Goal: Transaction & Acquisition: Purchase product/service

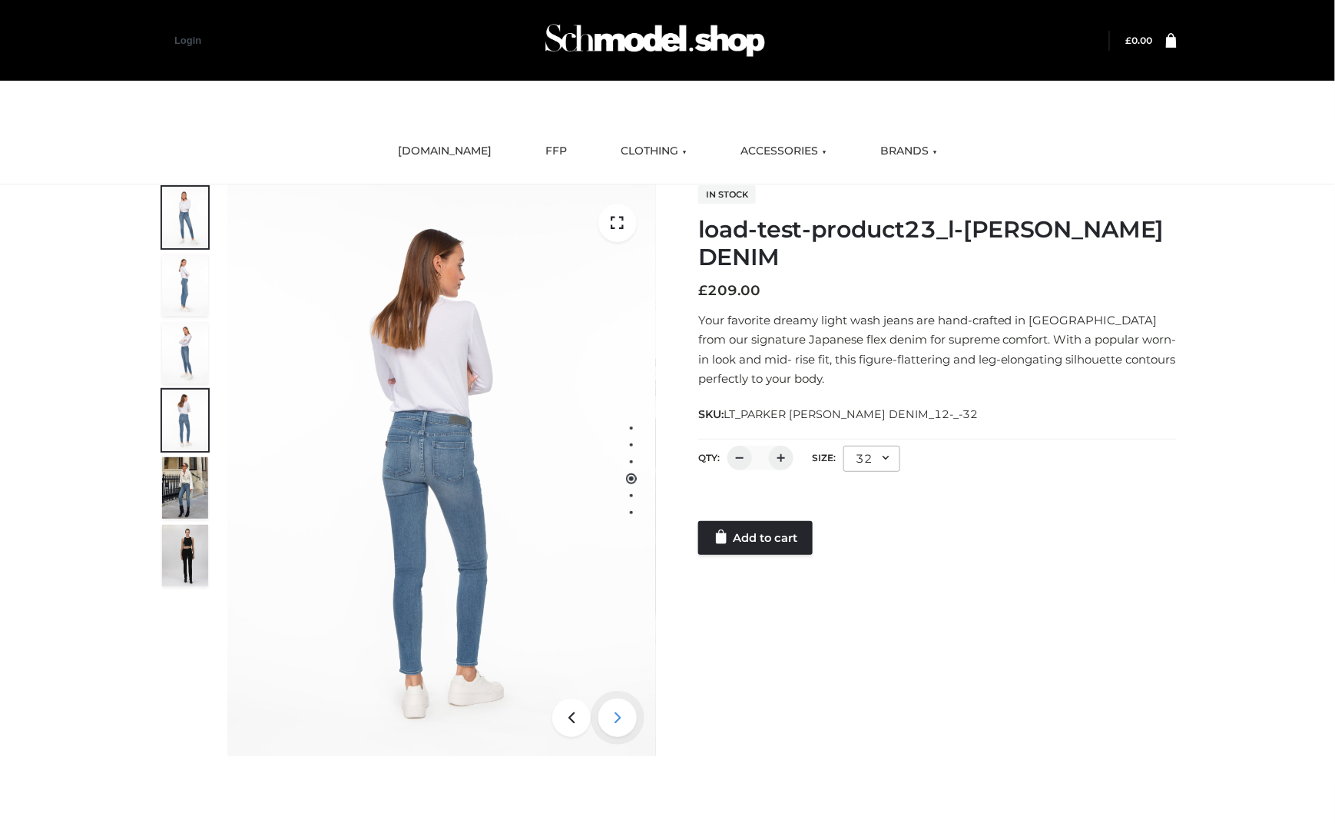
click at [611, 724] on icon at bounding box center [617, 717] width 38 height 38
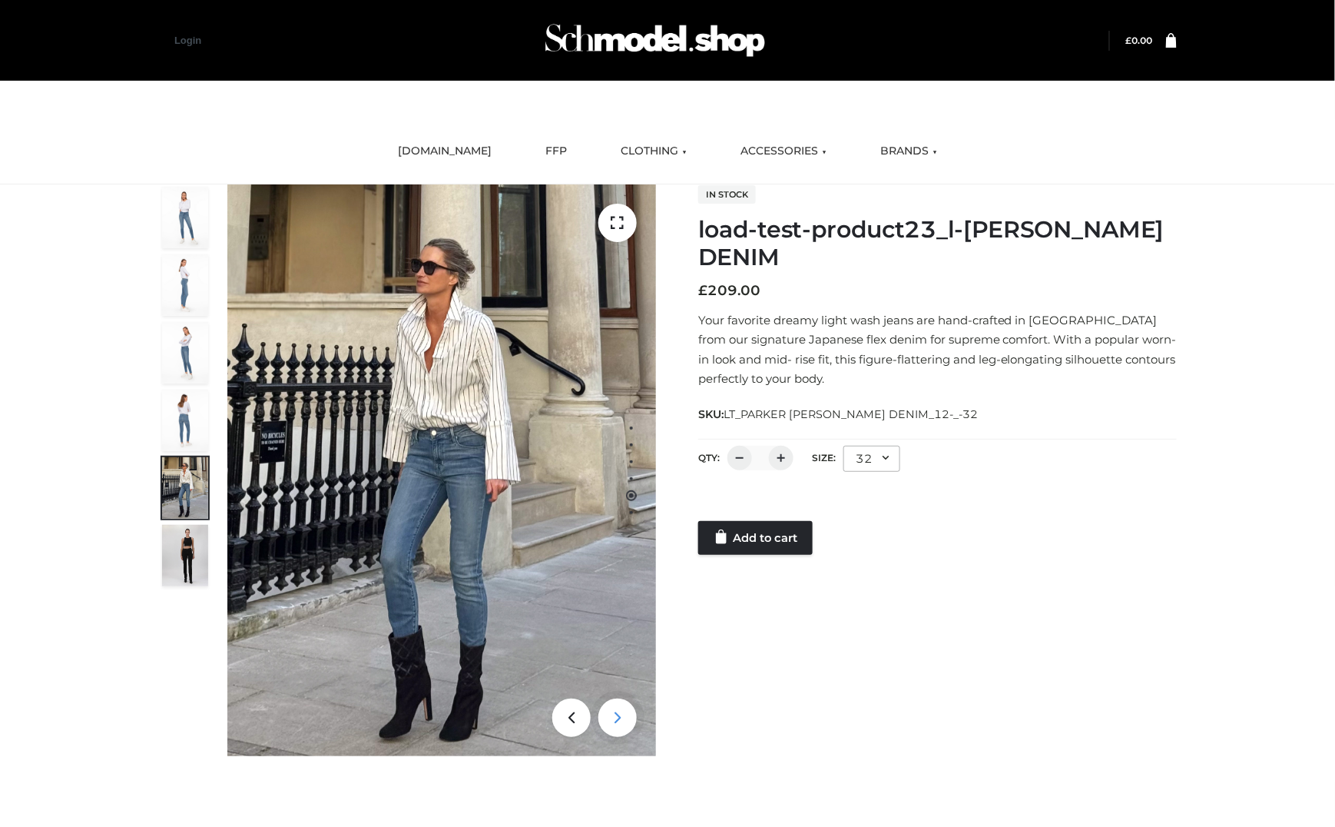
click at [618, 730] on icon at bounding box center [617, 717] width 38 height 38
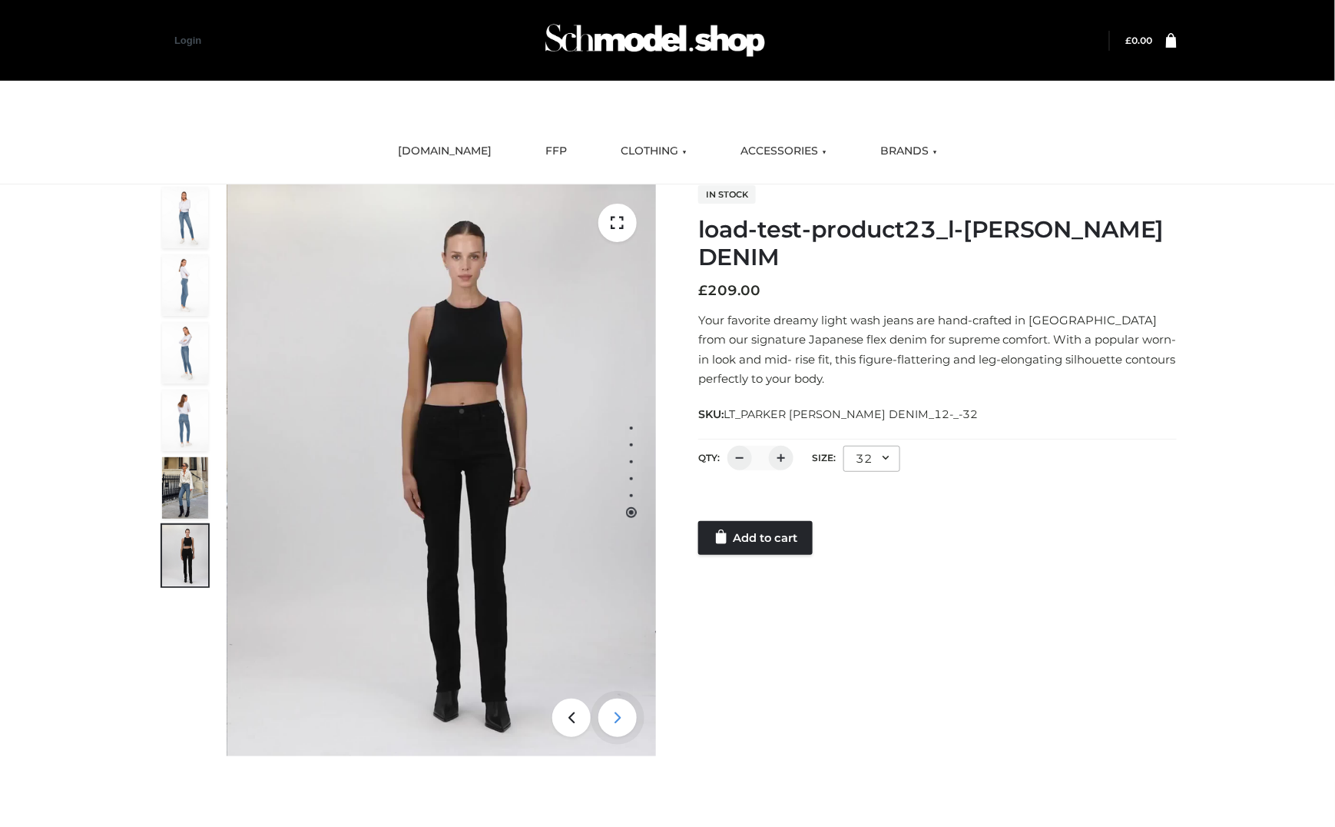
click at [618, 730] on icon at bounding box center [617, 717] width 38 height 38
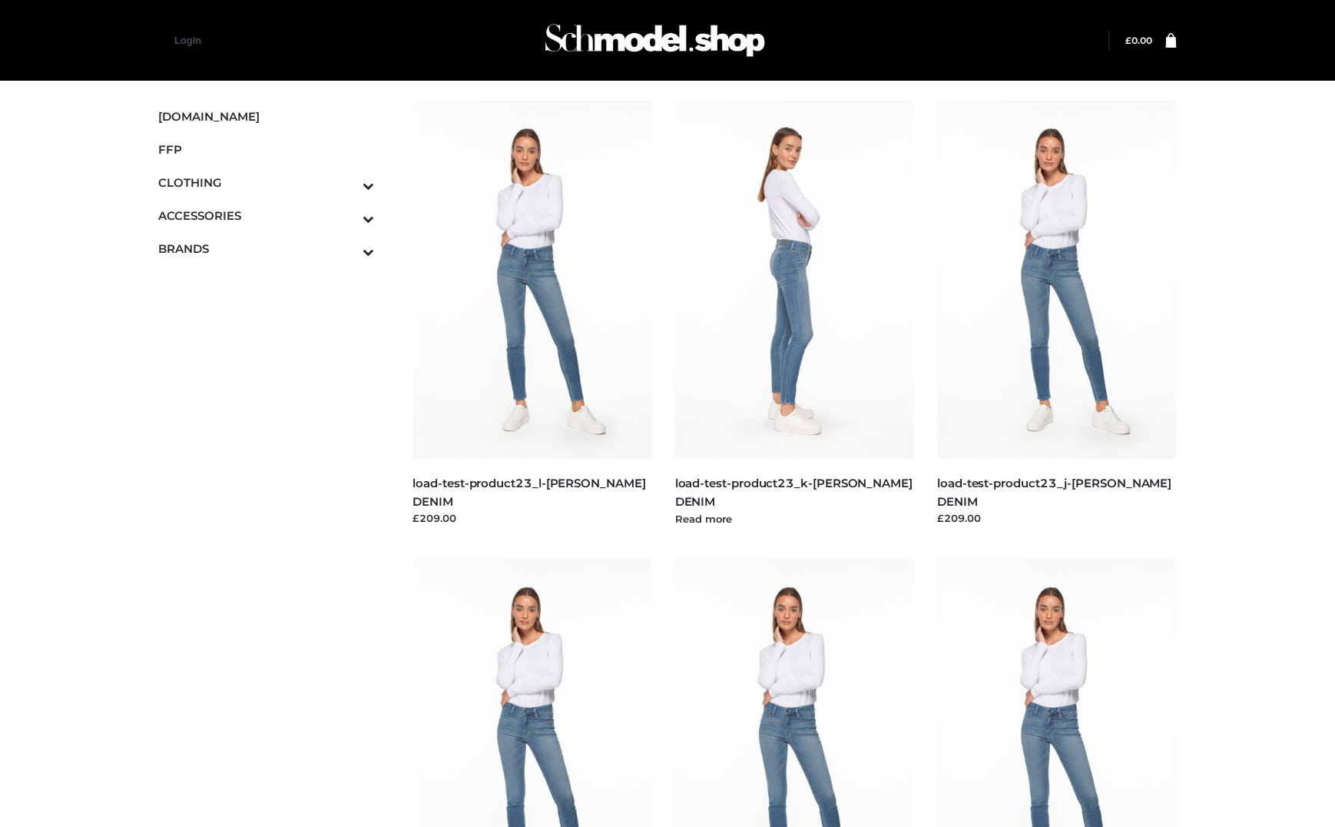
click at [843, 474] on h5 "load-test-product23_k-[PERSON_NAME] DENIM" at bounding box center [795, 492] width 240 height 36
click at [840, 485] on link "load-test-product23_k-[PERSON_NAME] DENIM" at bounding box center [793, 492] width 237 height 32
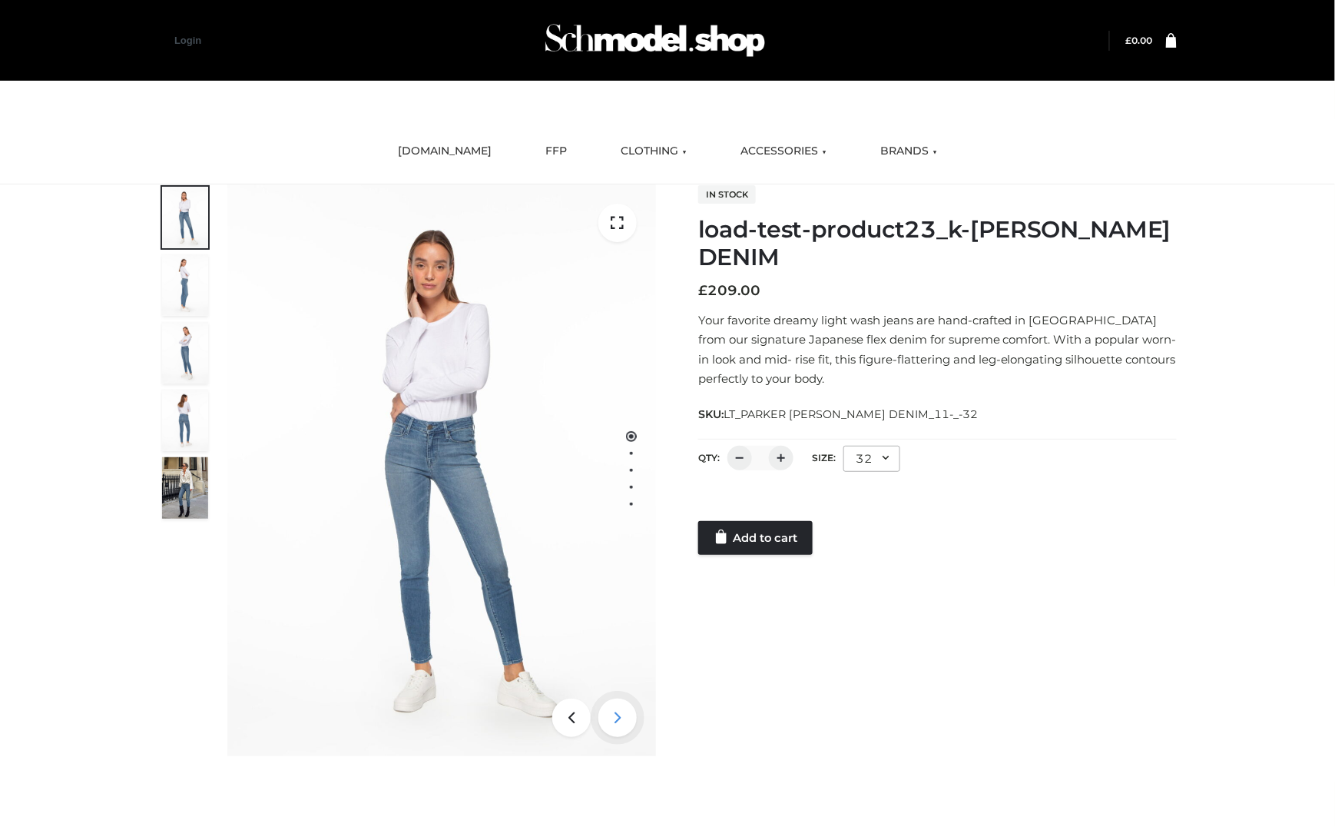
click at [618, 718] on icon at bounding box center [617, 717] width 38 height 38
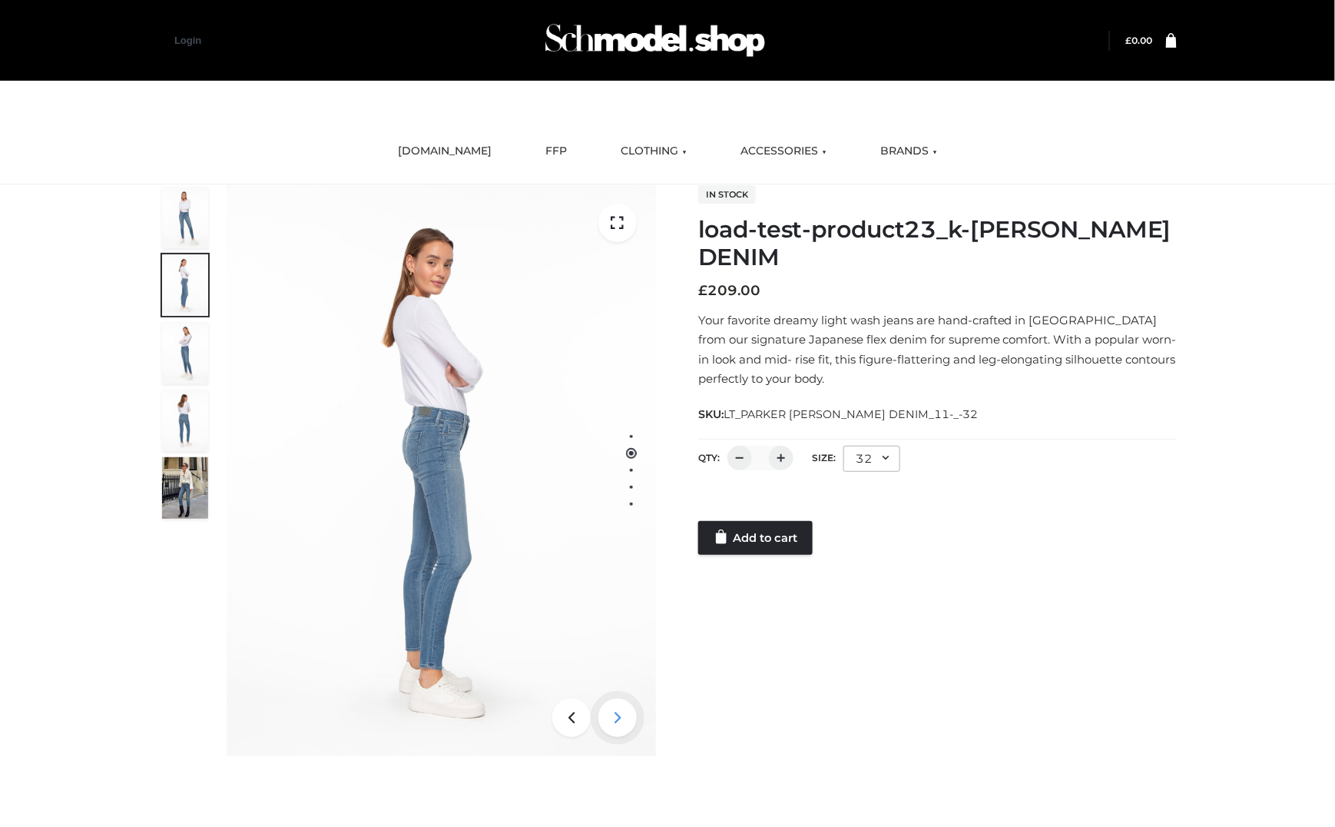
click at [618, 718] on icon at bounding box center [617, 717] width 38 height 38
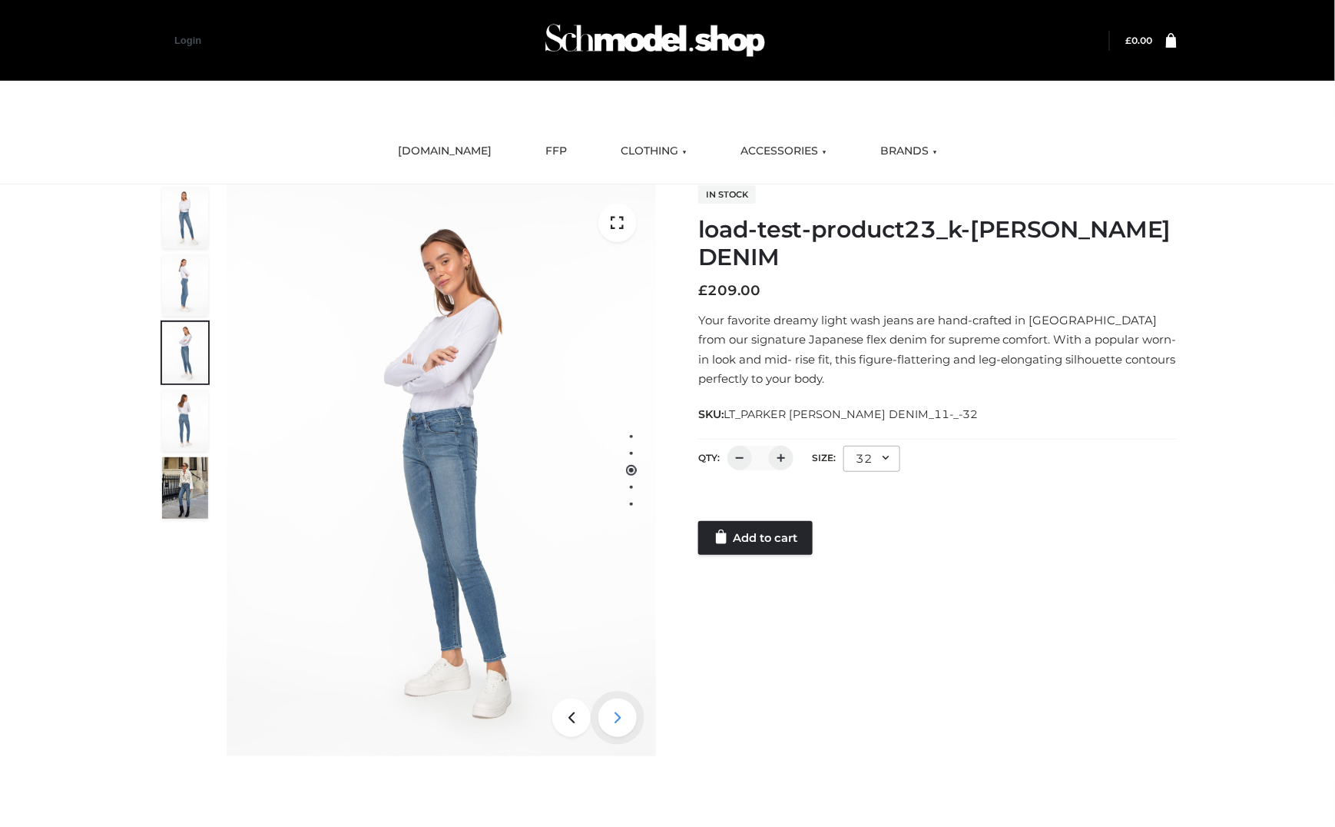
click at [618, 718] on icon at bounding box center [617, 717] width 38 height 38
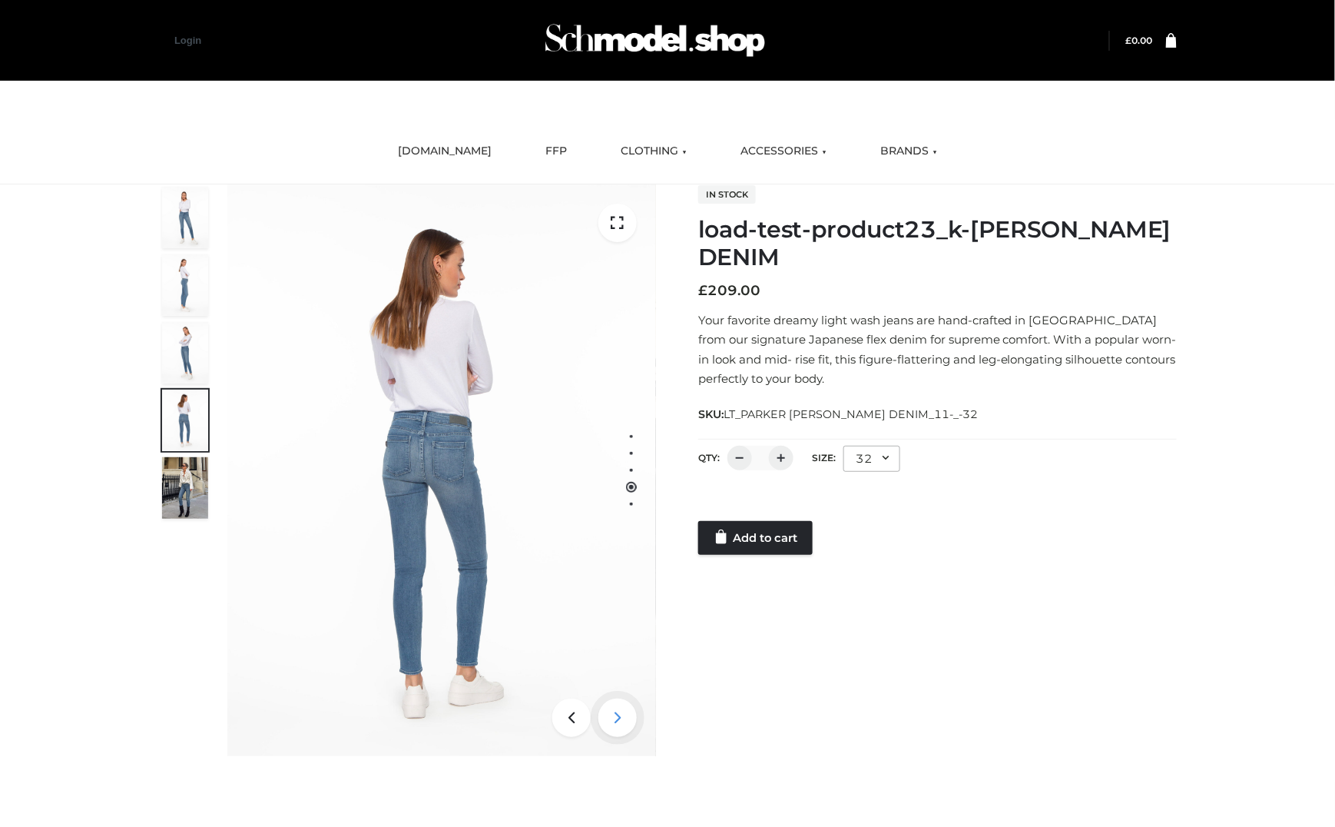
click at [618, 718] on icon at bounding box center [617, 717] width 38 height 38
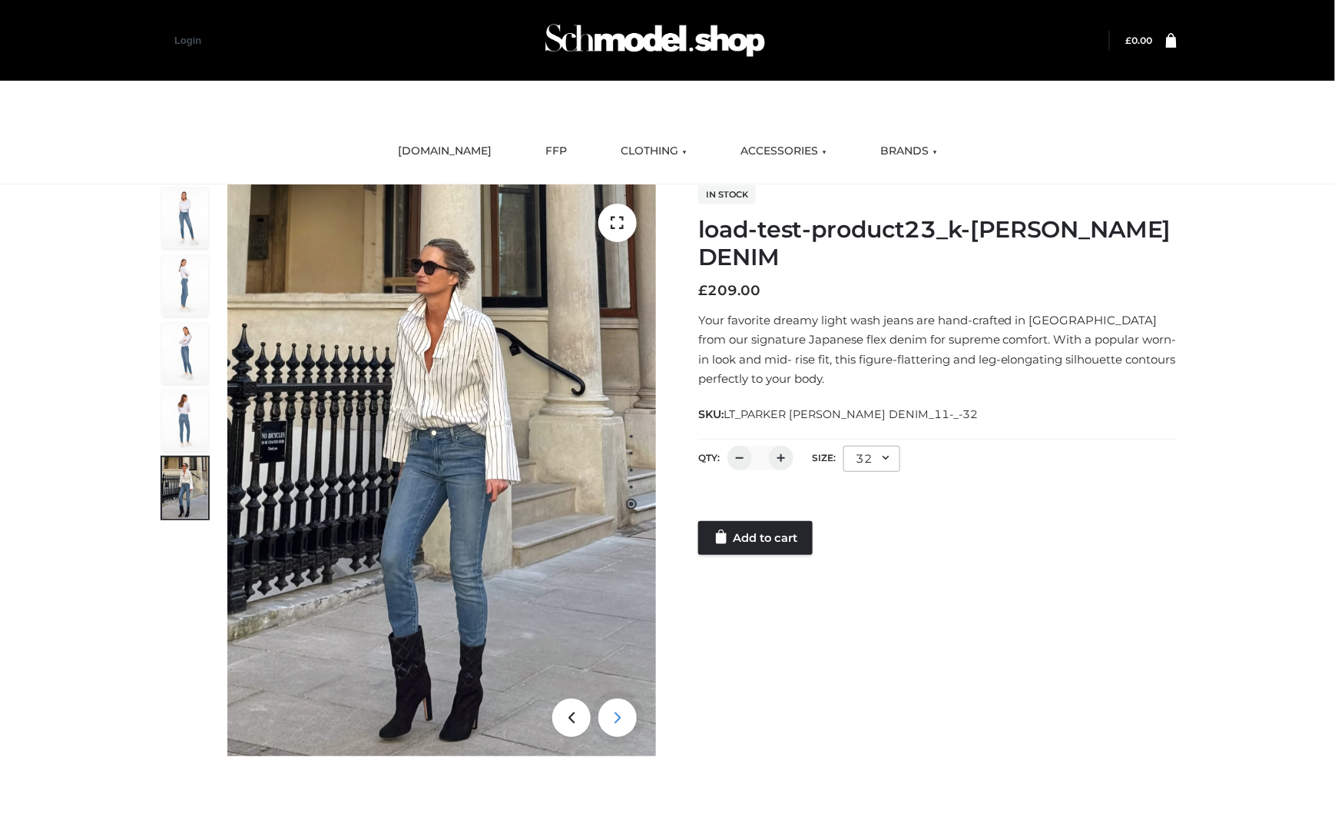
click at [618, 718] on icon at bounding box center [617, 717] width 38 height 38
click at [562, 723] on icon at bounding box center [571, 717] width 38 height 38
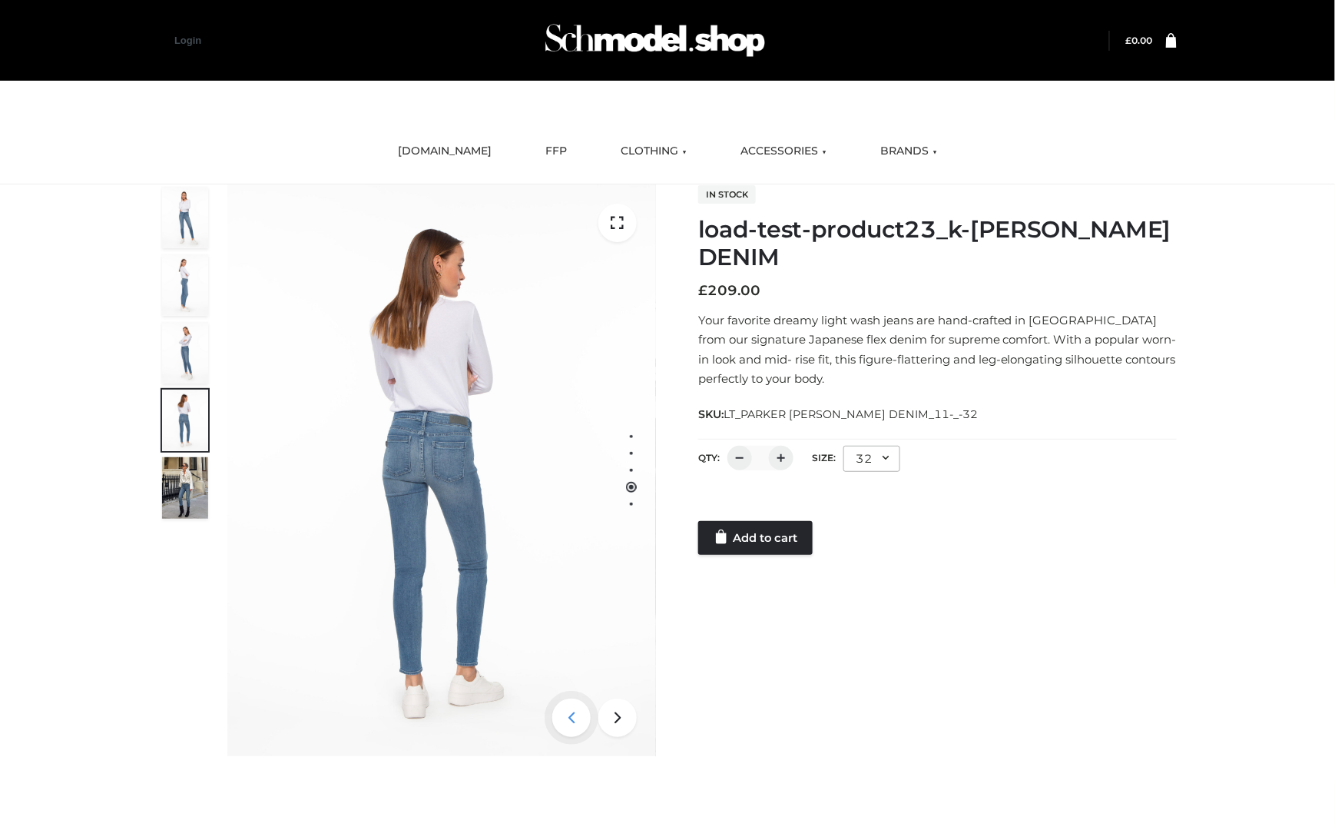
click at [562, 723] on icon at bounding box center [571, 717] width 38 height 38
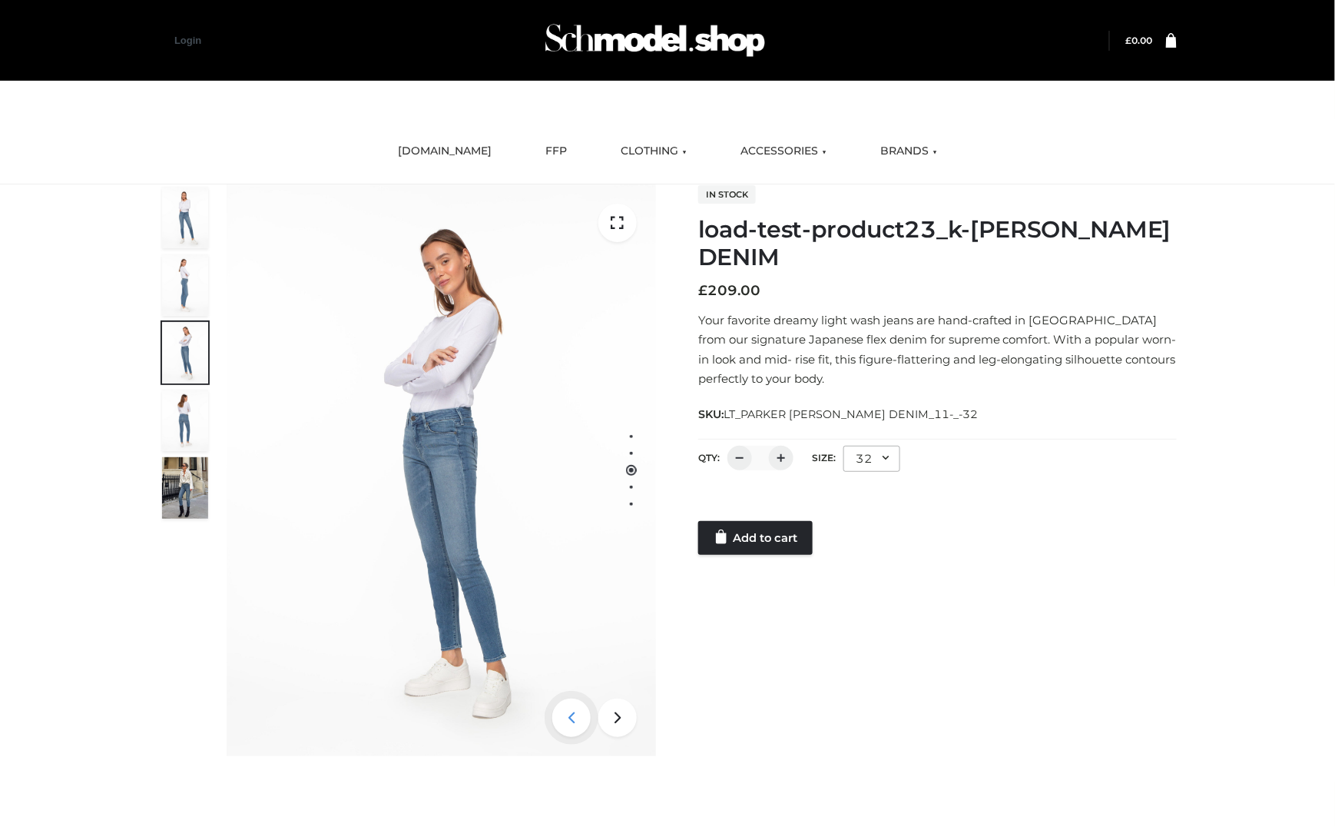
click at [562, 723] on icon at bounding box center [571, 717] width 38 height 38
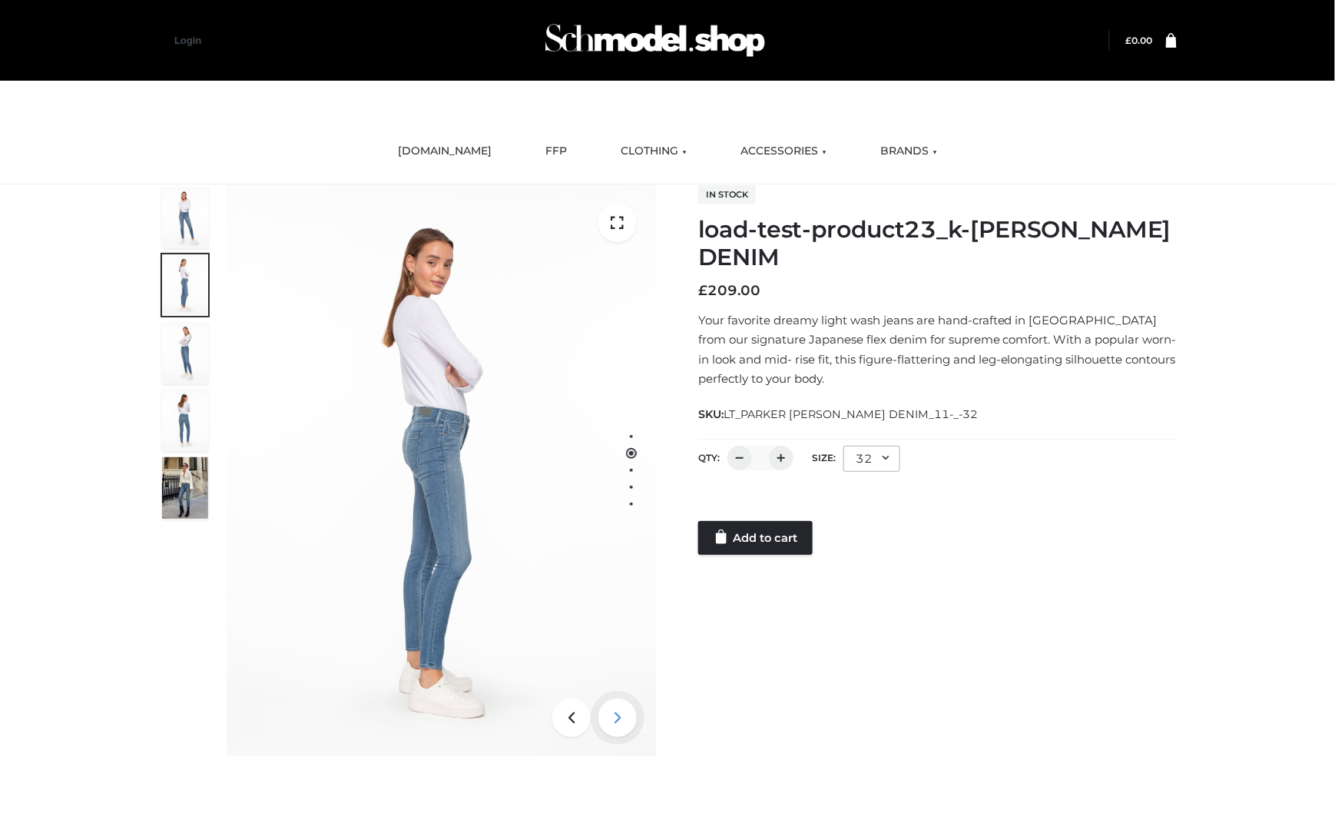
click at [633, 708] on icon at bounding box center [617, 717] width 38 height 38
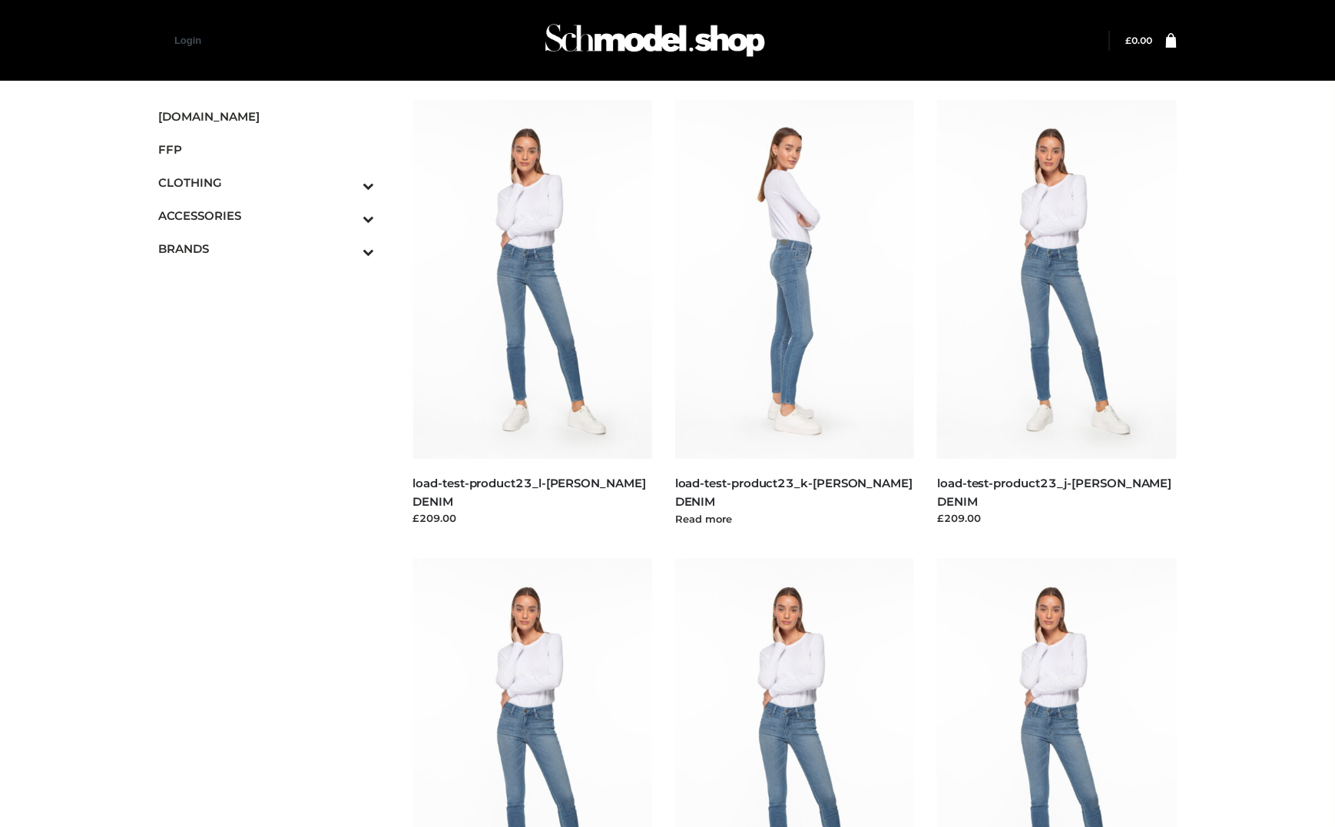
click at [695, 310] on img at bounding box center [795, 279] width 240 height 359
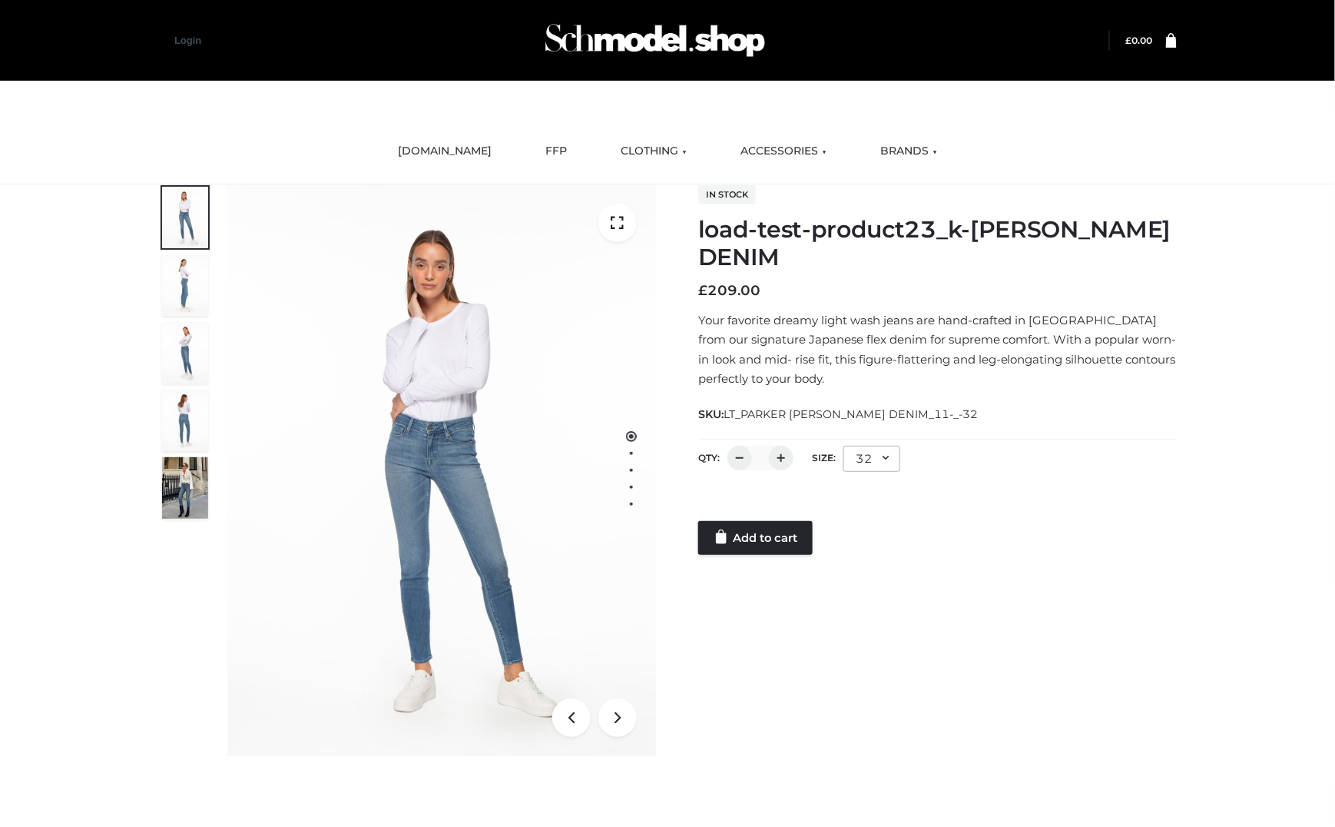
click at [1010, 398] on div "In stock load-test-product23_k-[PERSON_NAME] DENIM £ 209.00 Your favorite dream…" at bounding box center [937, 369] width 479 height 370
click at [771, 532] on link "Add to cart" at bounding box center [755, 538] width 114 height 34
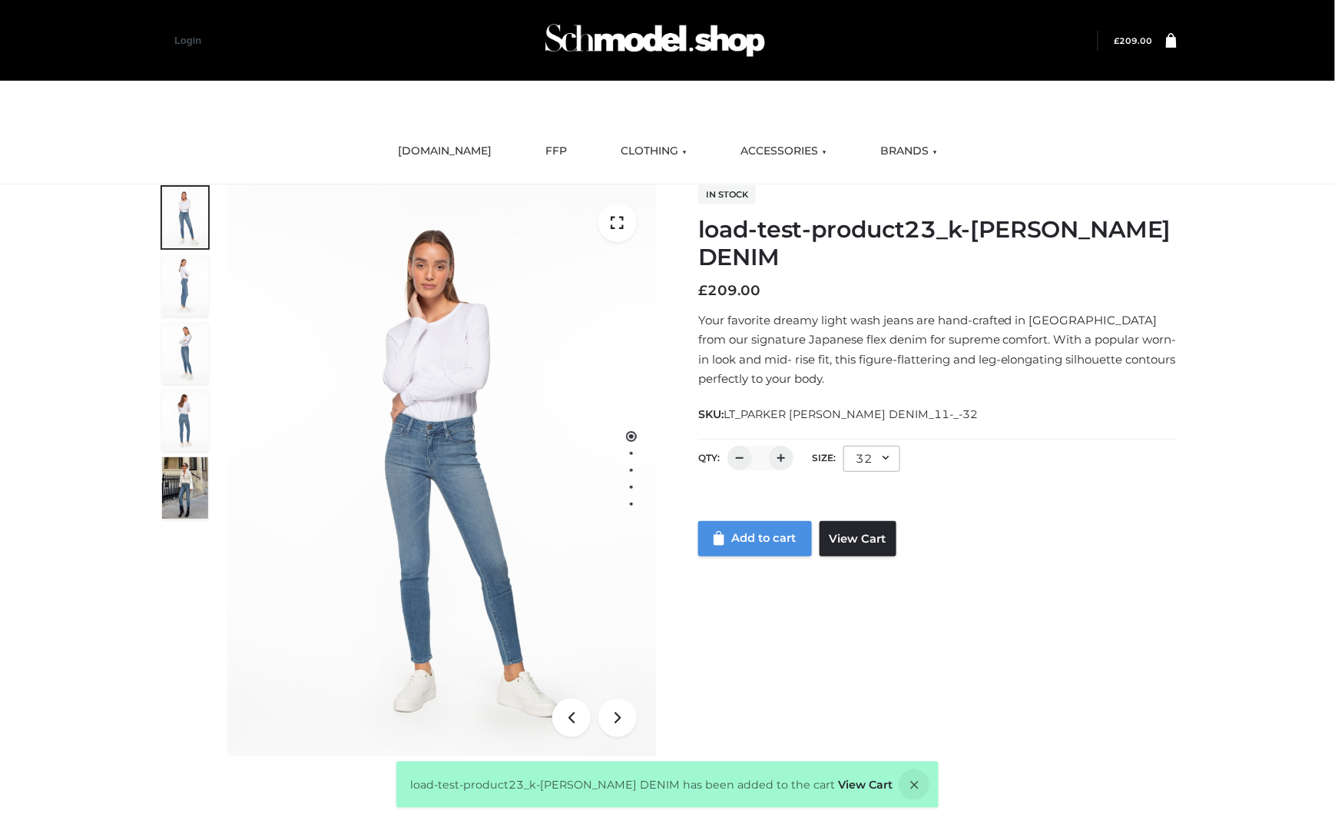
click at [753, 550] on link "Add to cart" at bounding box center [755, 538] width 114 height 35
click at [1176, 164] on nav "SCHMODEL.UK FFP CLOTHING DRESSES TOPS BOTTOMS TWO PIECE ACCESSORIES BAGS JEWELR…" at bounding box center [667, 151] width 1335 height 65
click at [622, 732] on icon at bounding box center [617, 717] width 38 height 38
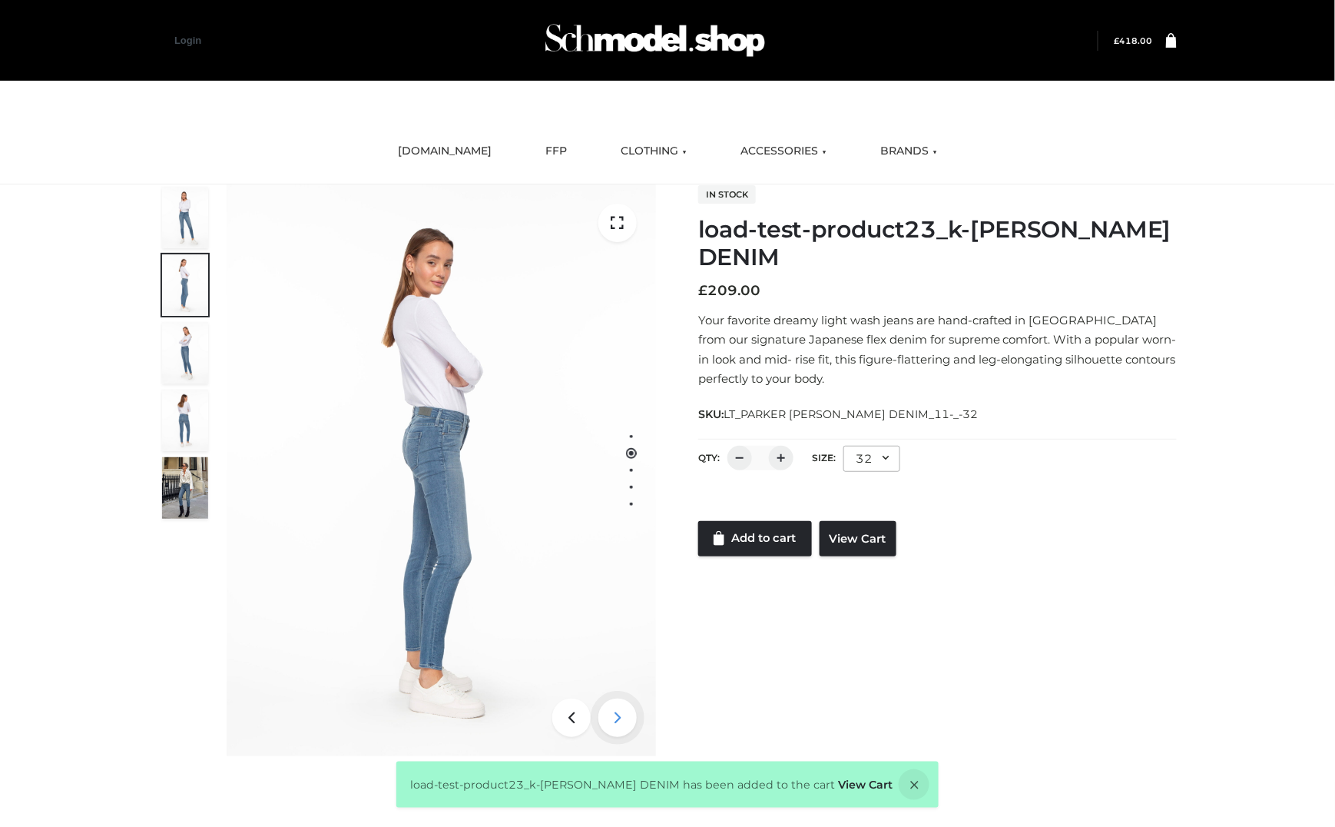
click at [622, 732] on icon at bounding box center [617, 717] width 38 height 38
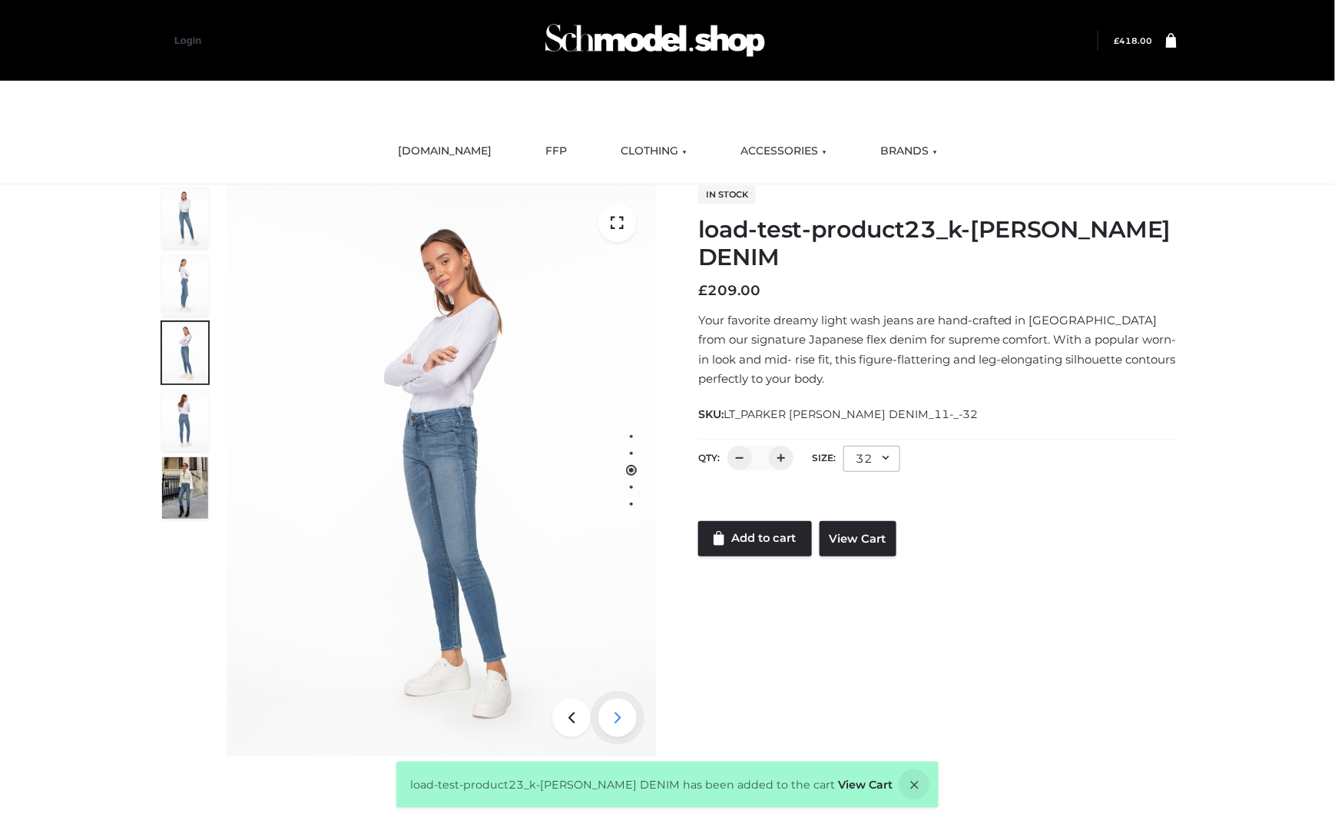
click at [622, 732] on icon at bounding box center [617, 717] width 38 height 38
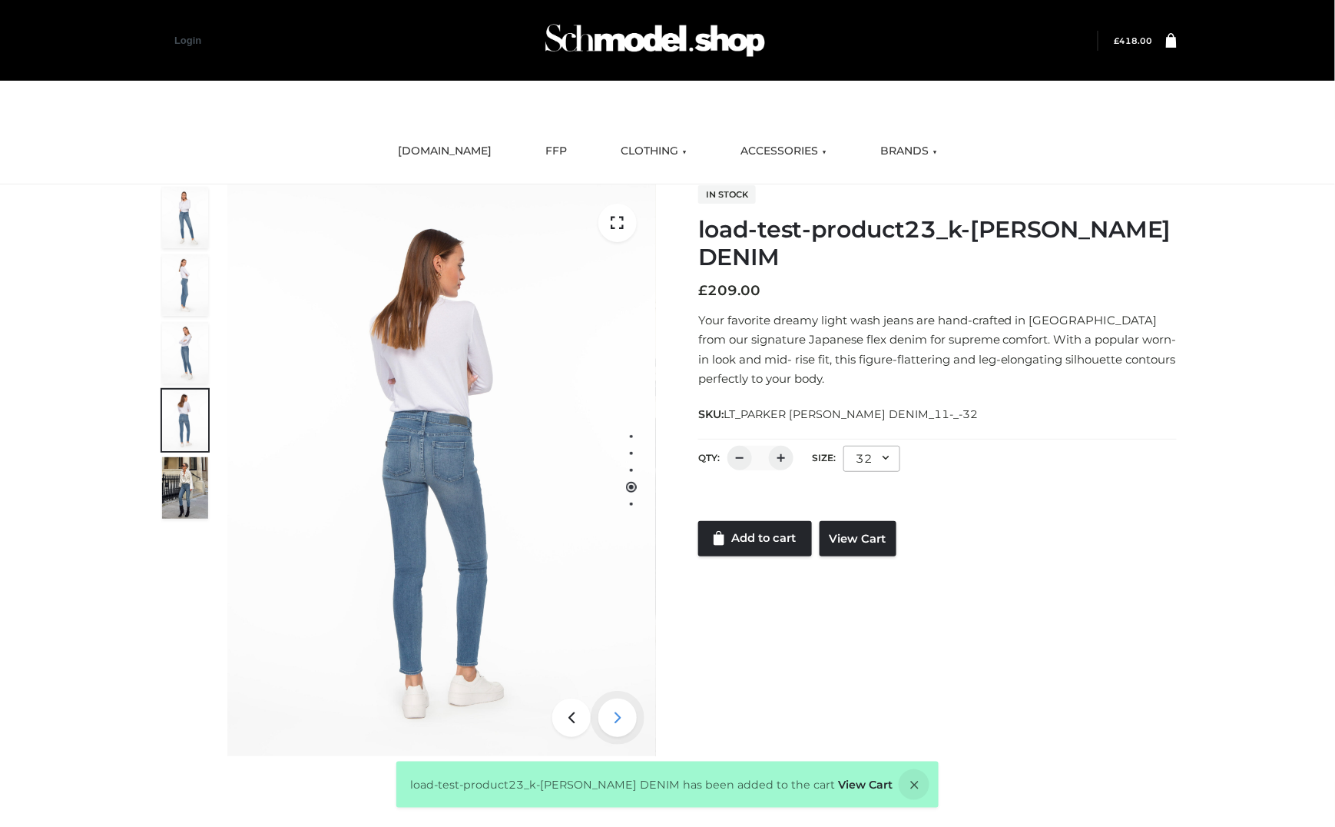
click at [622, 732] on icon at bounding box center [617, 717] width 38 height 38
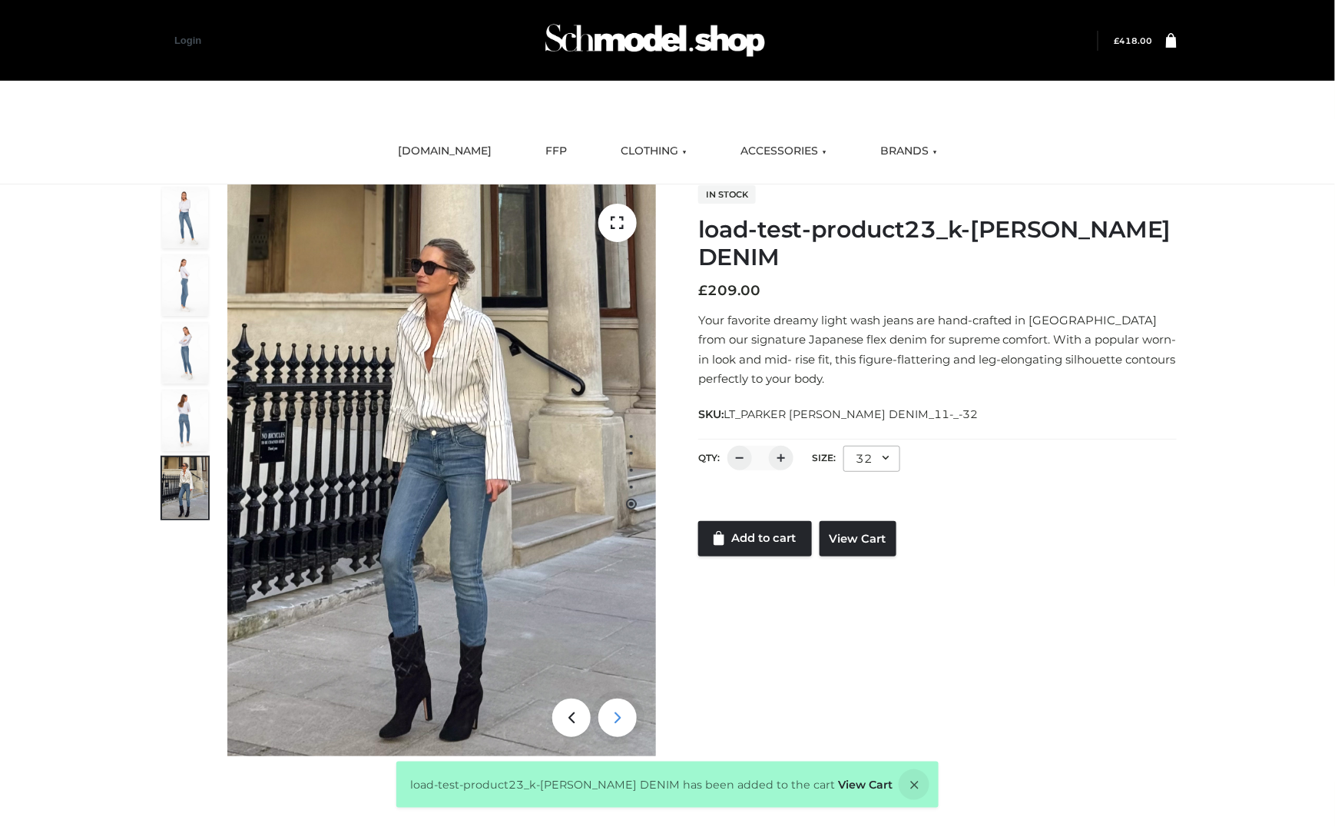
click at [622, 732] on icon at bounding box center [617, 717] width 38 height 38
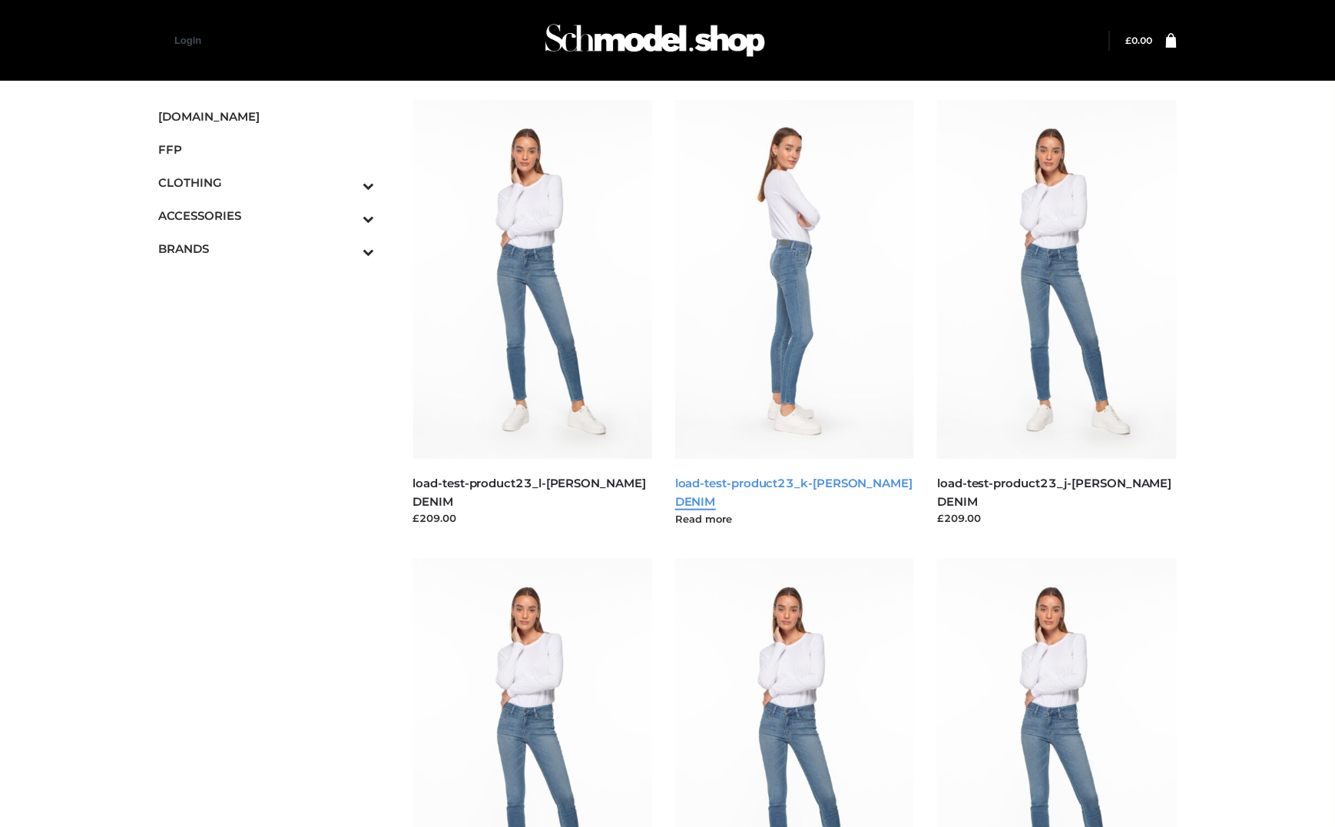
click at [767, 485] on link "load-test-product23_k-[PERSON_NAME] DENIM" at bounding box center [793, 492] width 237 height 32
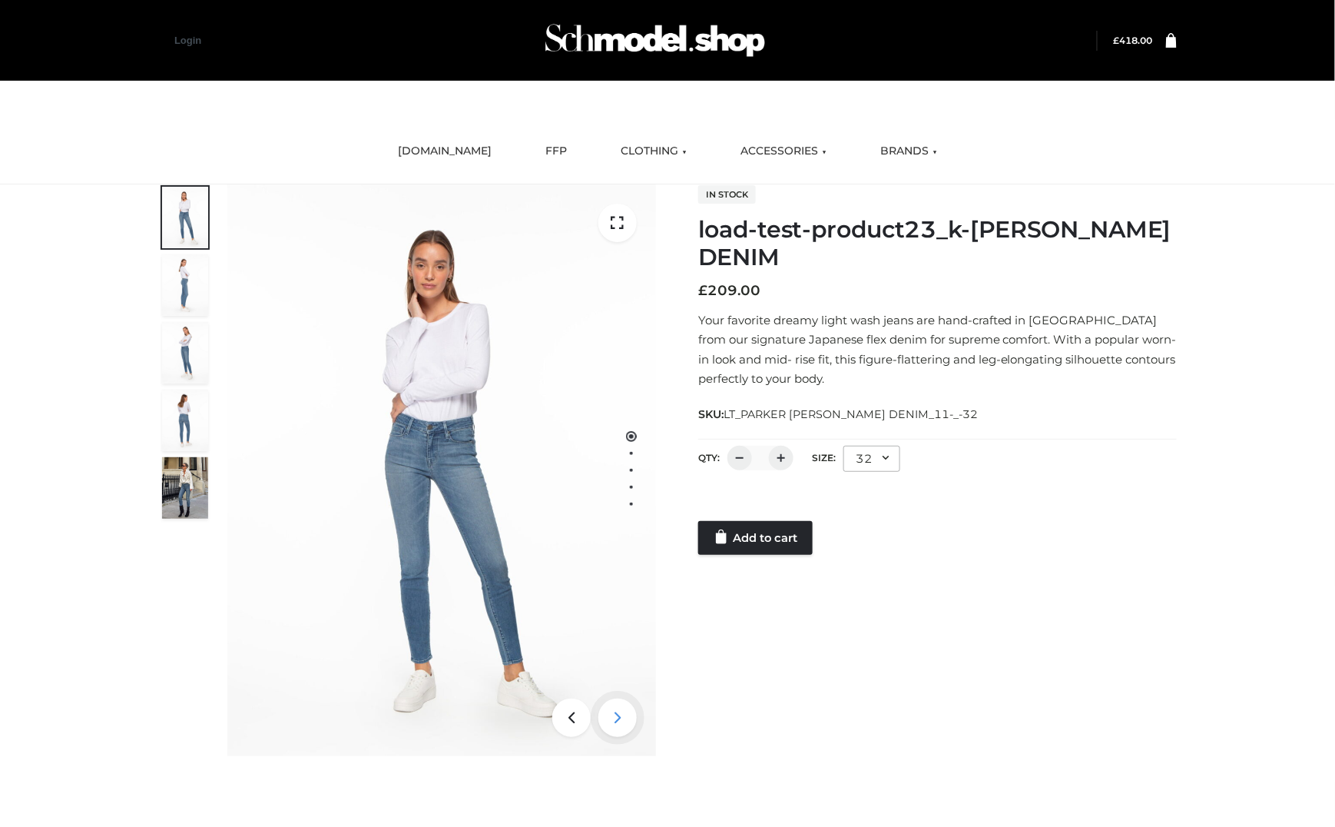
click at [623, 726] on icon at bounding box center [617, 717] width 38 height 38
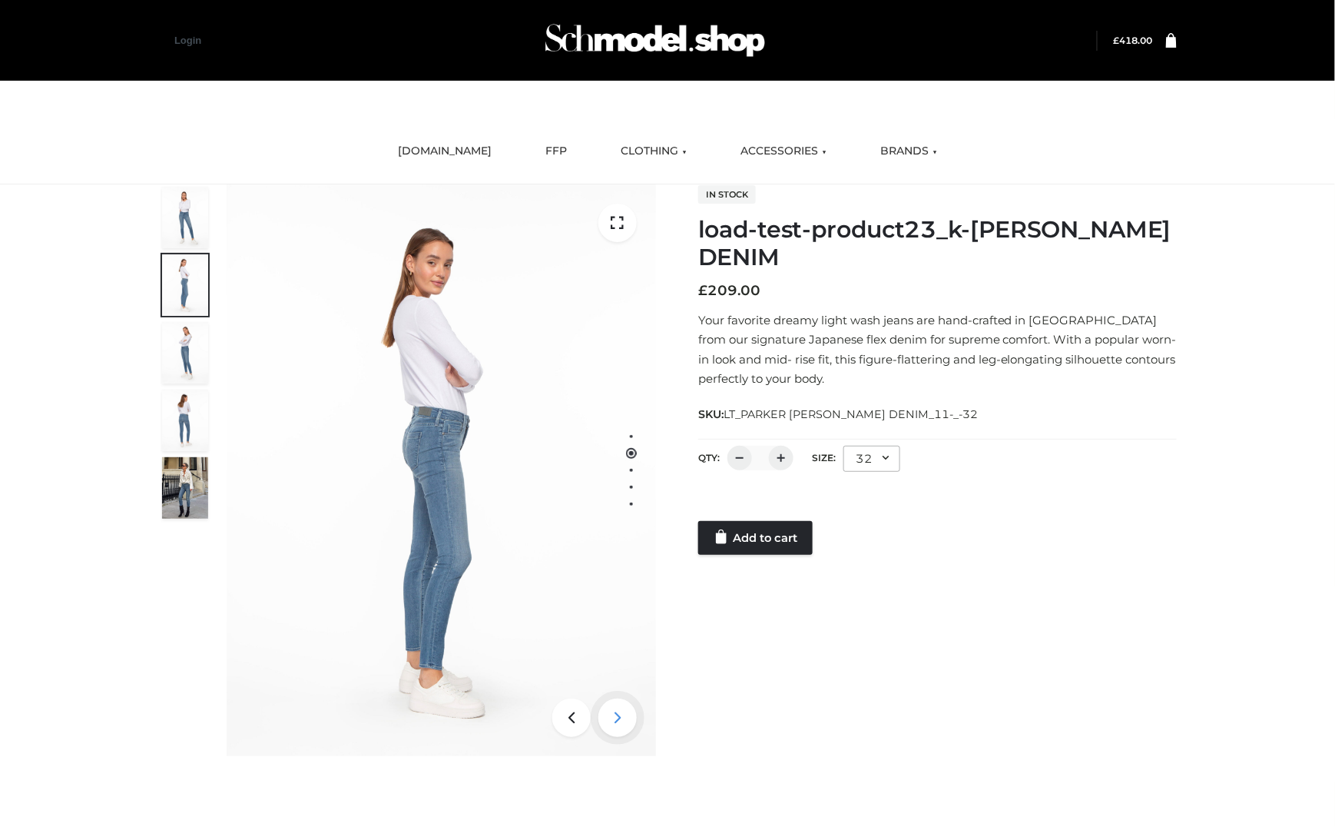
click at [623, 726] on icon at bounding box center [617, 717] width 38 height 38
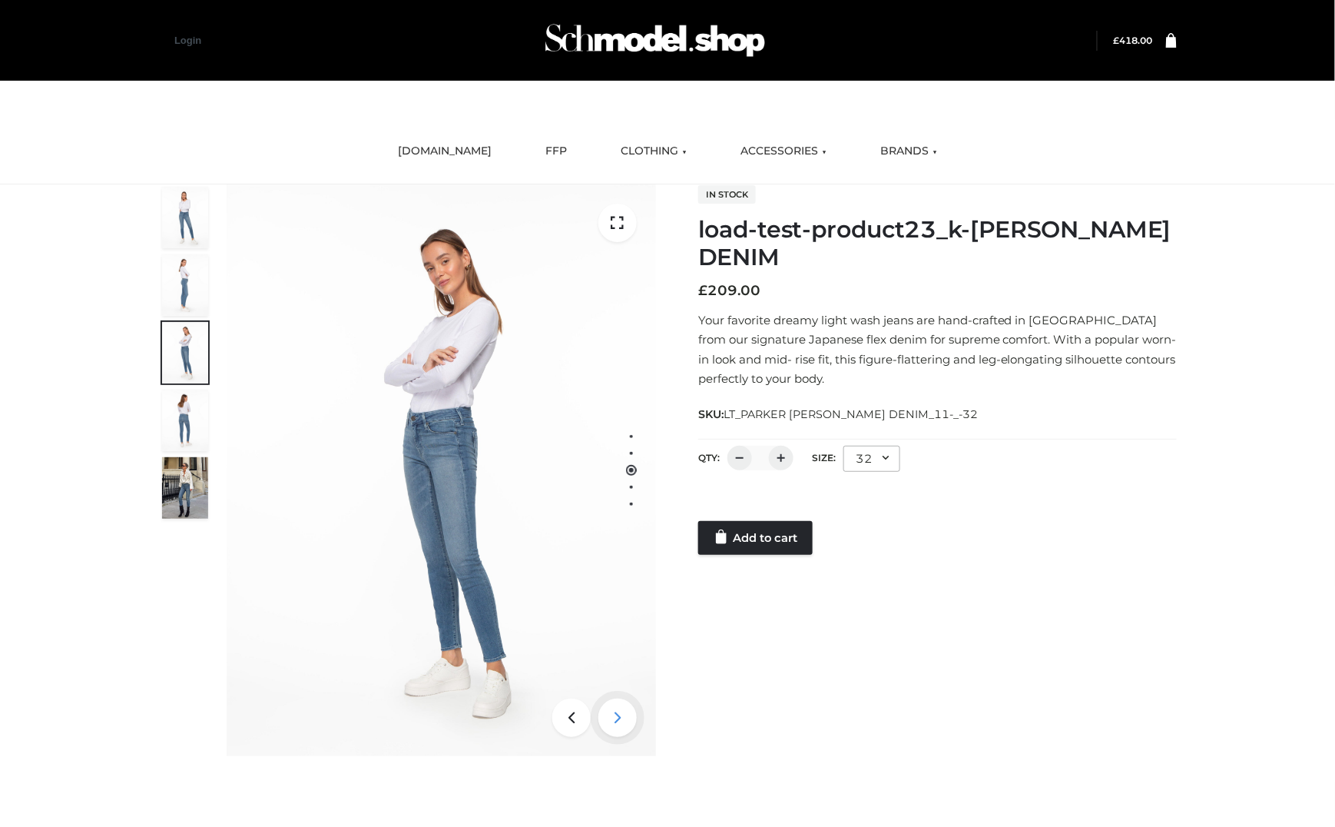
click at [624, 728] on icon at bounding box center [617, 717] width 38 height 38
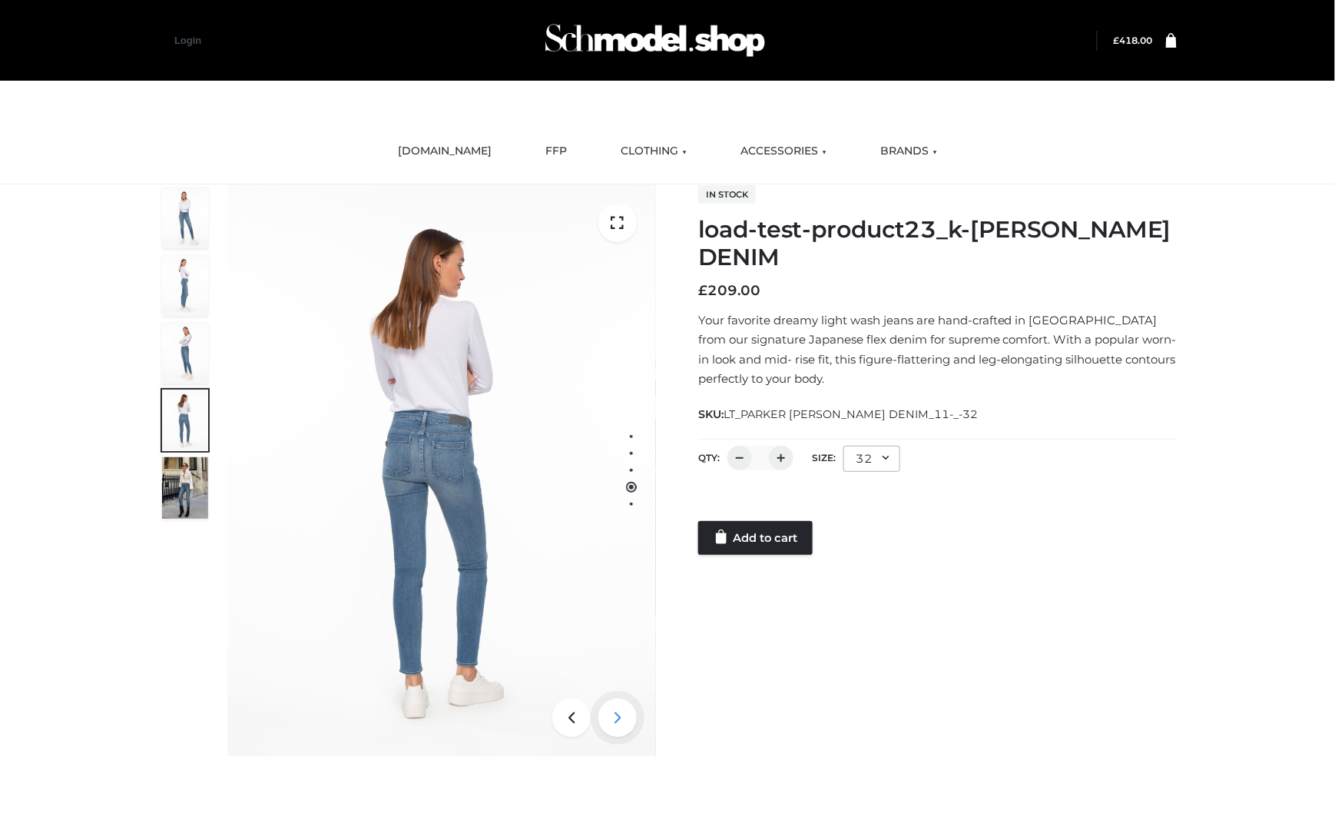
click at [625, 728] on icon at bounding box center [617, 717] width 38 height 38
